Goal: Book appointment/travel/reservation

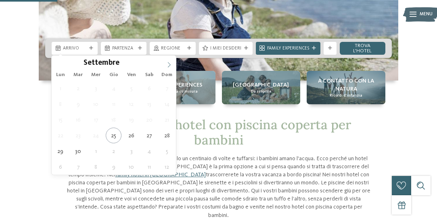
click at [169, 64] on icon at bounding box center [169, 64] width 3 height 5
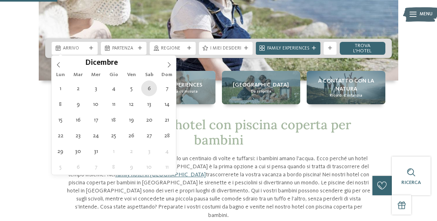
type div "[DATE]"
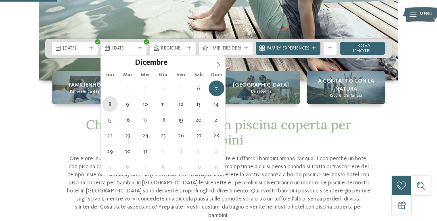
type div "[DATE]"
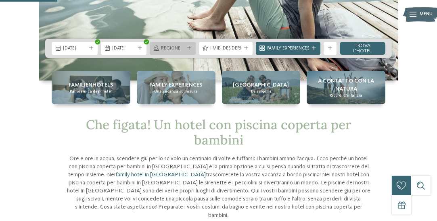
click at [178, 50] on span "Regione" at bounding box center [172, 49] width 23 height 6
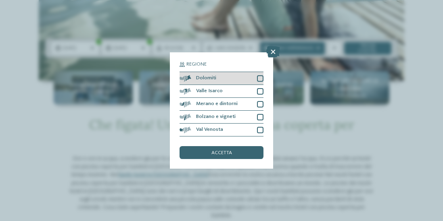
click at [260, 79] on div at bounding box center [260, 78] width 6 height 6
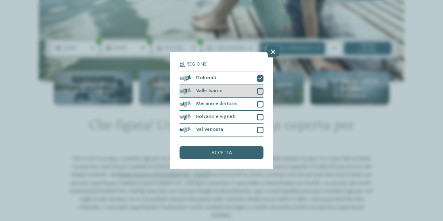
click at [260, 89] on div at bounding box center [260, 91] width 6 height 6
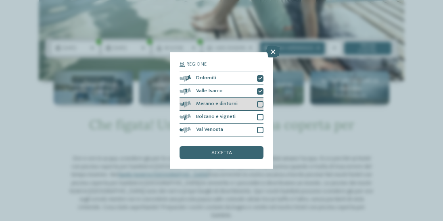
click at [259, 105] on div at bounding box center [260, 104] width 6 height 6
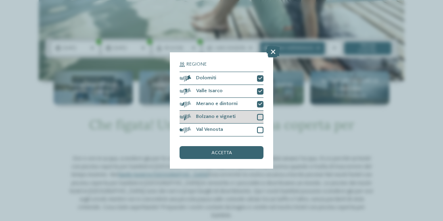
click at [259, 117] on div at bounding box center [260, 117] width 6 height 6
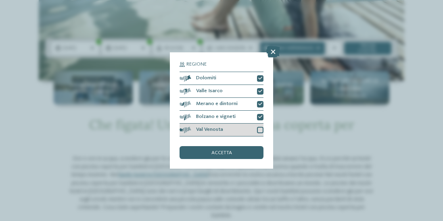
click at [260, 135] on div "Val Venosta" at bounding box center [221, 130] width 84 height 13
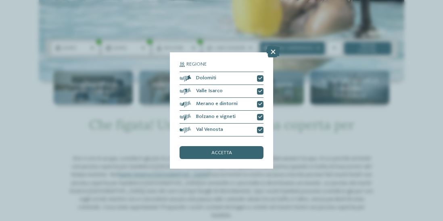
click at [236, 160] on div "Regione Dolomiti Valle Isarco" at bounding box center [221, 110] width 103 height 117
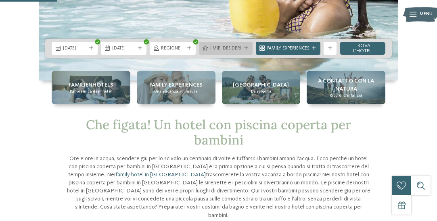
click at [238, 47] on span "I miei desideri" at bounding box center [225, 49] width 31 height 6
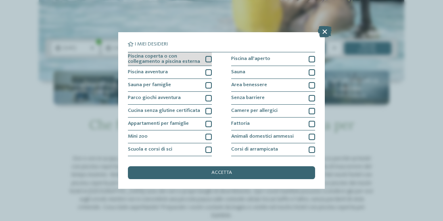
click at [208, 58] on div at bounding box center [208, 59] width 6 height 6
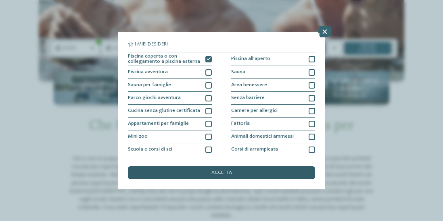
click at [234, 171] on div "accetta" at bounding box center [221, 172] width 187 height 13
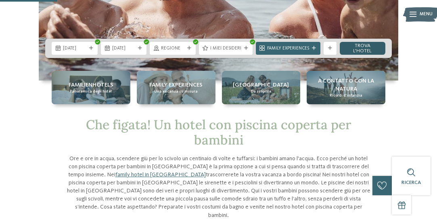
click at [364, 45] on link "trova l’hotel" at bounding box center [362, 48] width 46 height 13
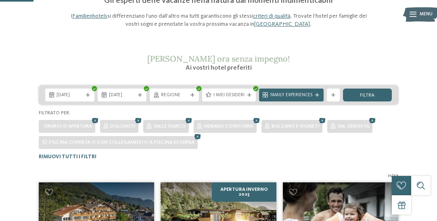
scroll to position [94, 0]
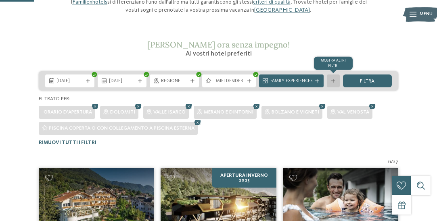
click at [332, 79] on icon at bounding box center [333, 81] width 4 height 4
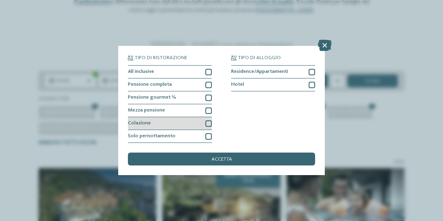
click at [208, 123] on div at bounding box center [208, 124] width 6 height 6
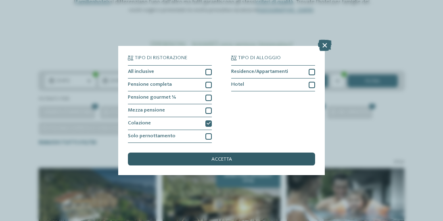
click at [240, 164] on div "accetta" at bounding box center [221, 159] width 187 height 13
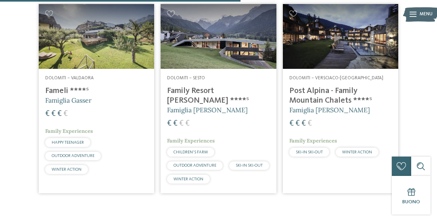
scroll to position [439, 0]
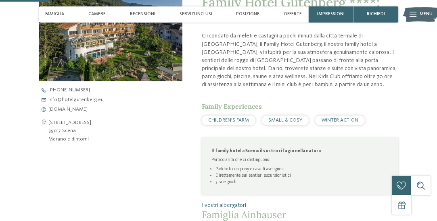
scroll to position [242, 0]
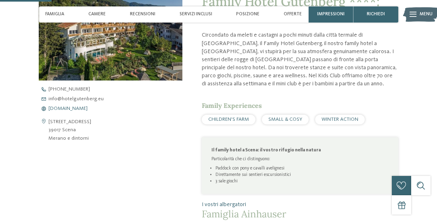
click at [80, 108] on span "www.hotelgutenberg.eu" at bounding box center [67, 108] width 39 height 5
